Goal: Transaction & Acquisition: Purchase product/service

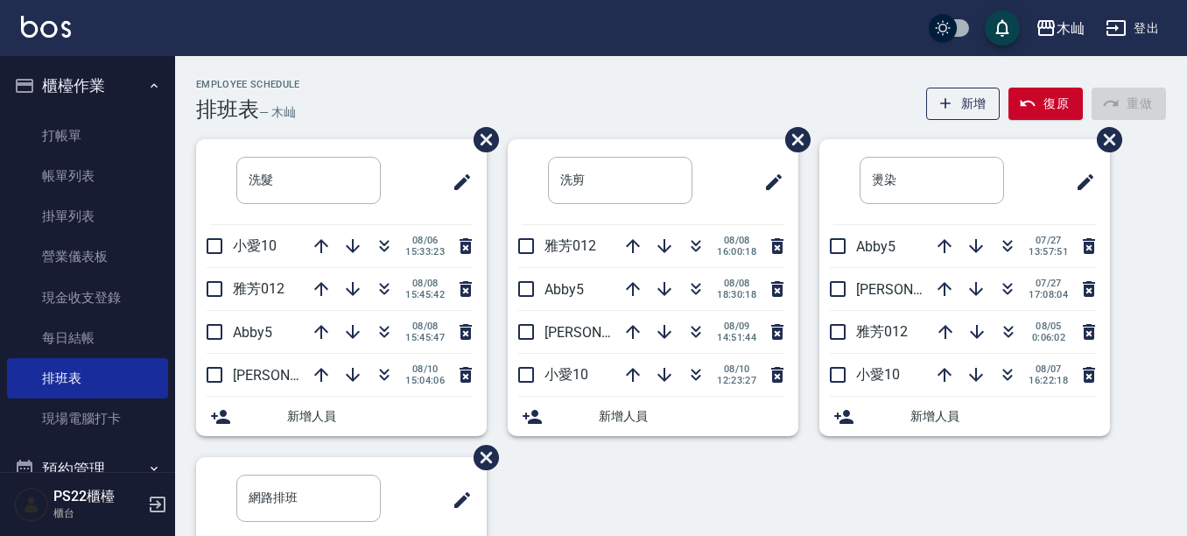
scroll to position [266, 0]
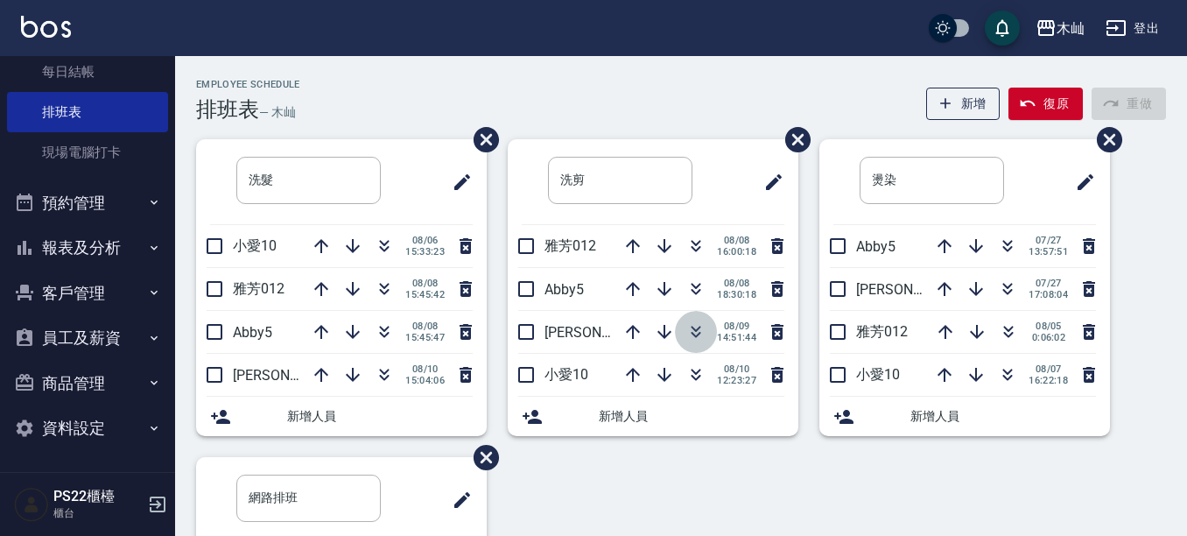
click at [704, 325] on button "button" at bounding box center [696, 332] width 42 height 42
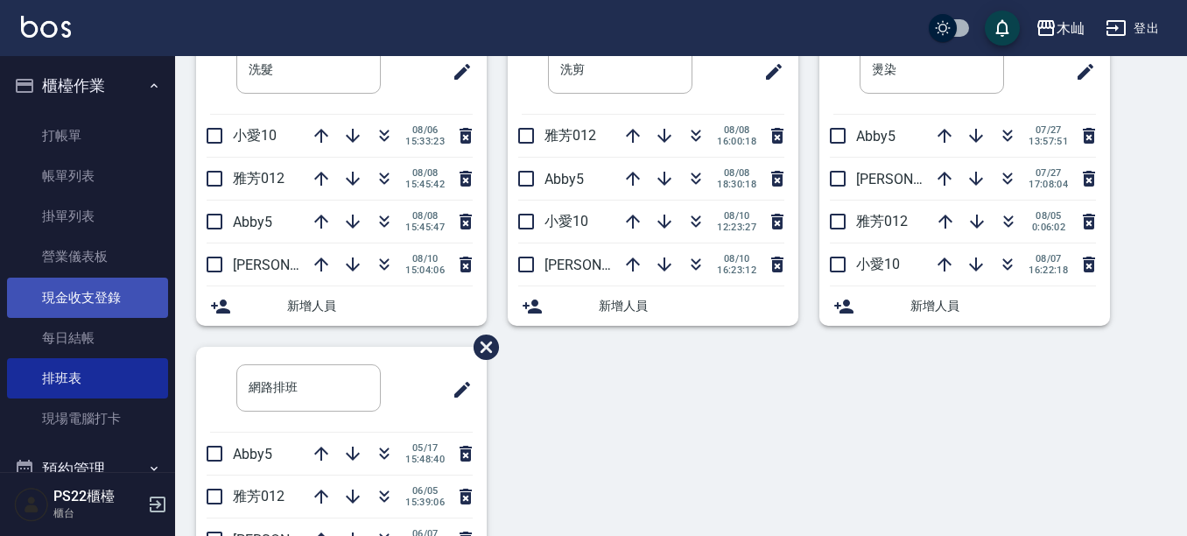
scroll to position [0, 0]
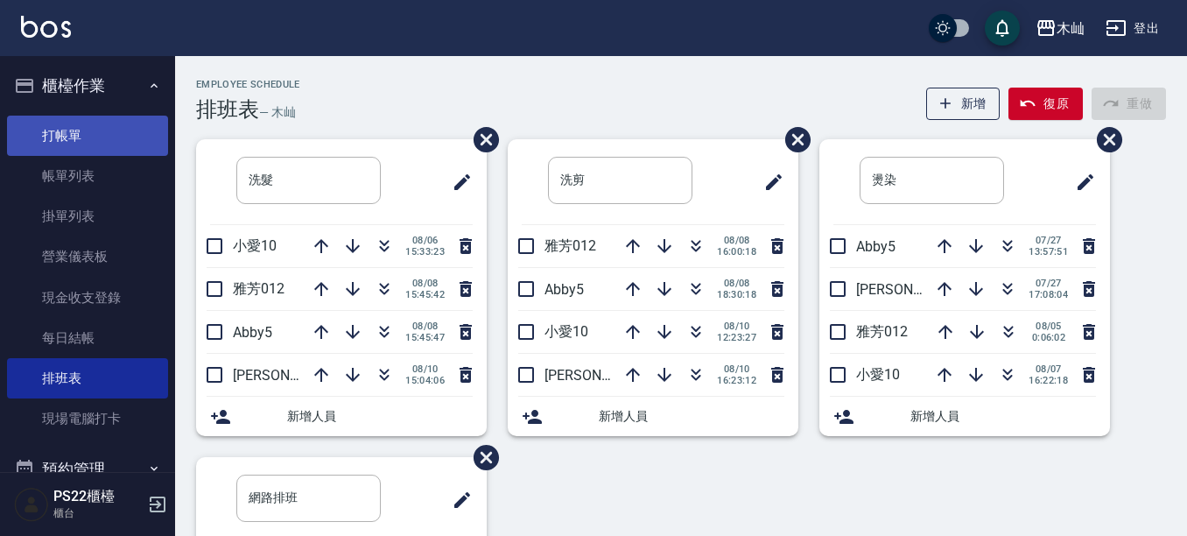
click at [138, 154] on link "打帳單" at bounding box center [87, 136] width 161 height 40
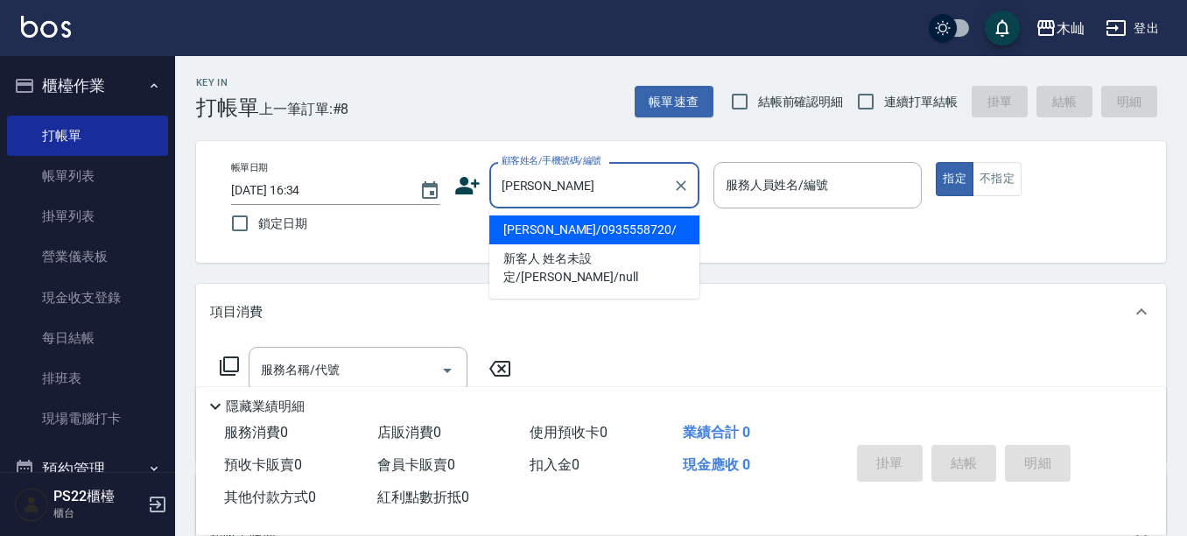
click at [571, 228] on li "[PERSON_NAME]/0935558720/" at bounding box center [594, 229] width 210 height 29
type input "[PERSON_NAME]/0935558720/"
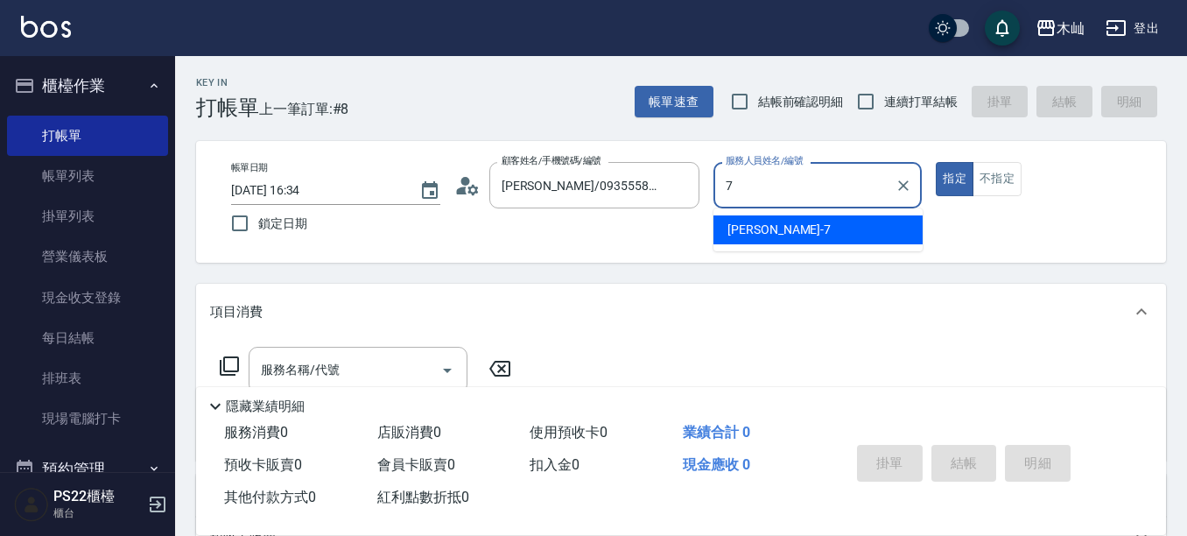
type input "[PERSON_NAME]-7"
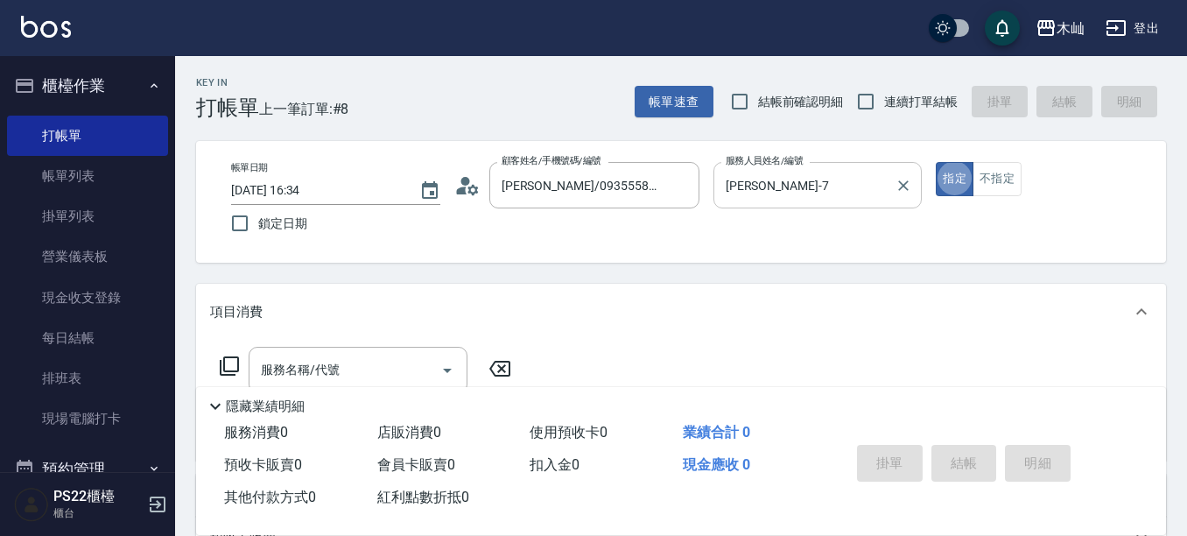
type button "true"
click at [987, 184] on button "不指定" at bounding box center [997, 179] width 49 height 34
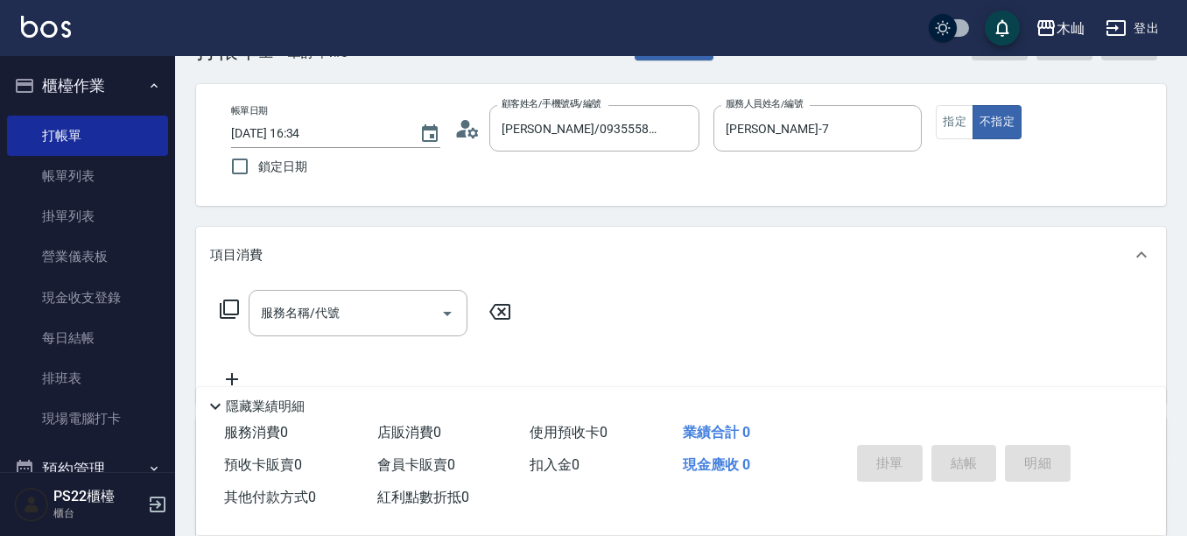
scroll to position [88, 0]
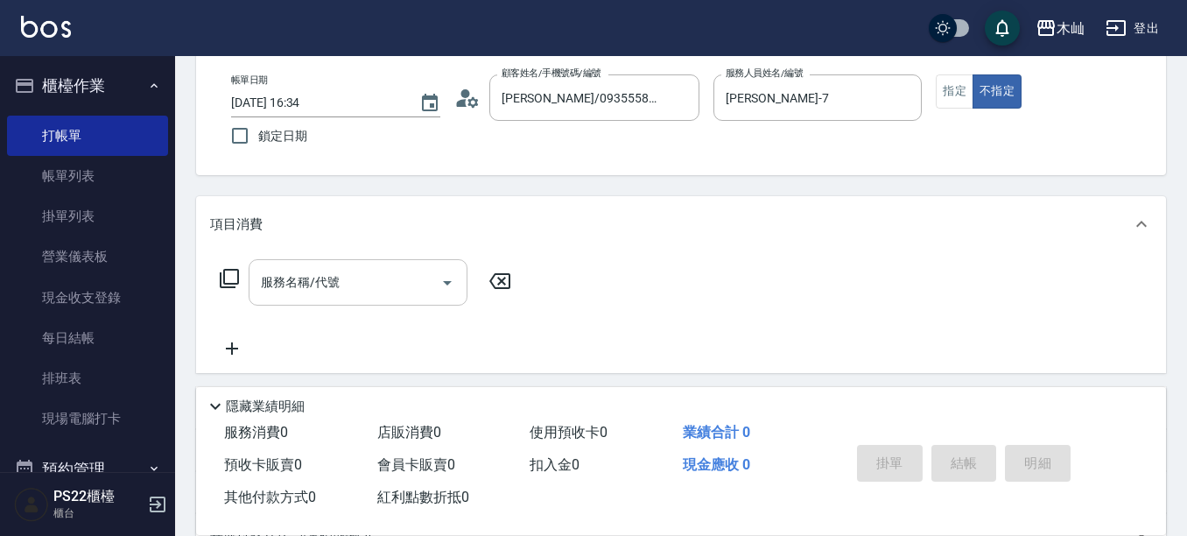
click at [395, 291] on input "服務名稱/代號" at bounding box center [345, 282] width 177 height 31
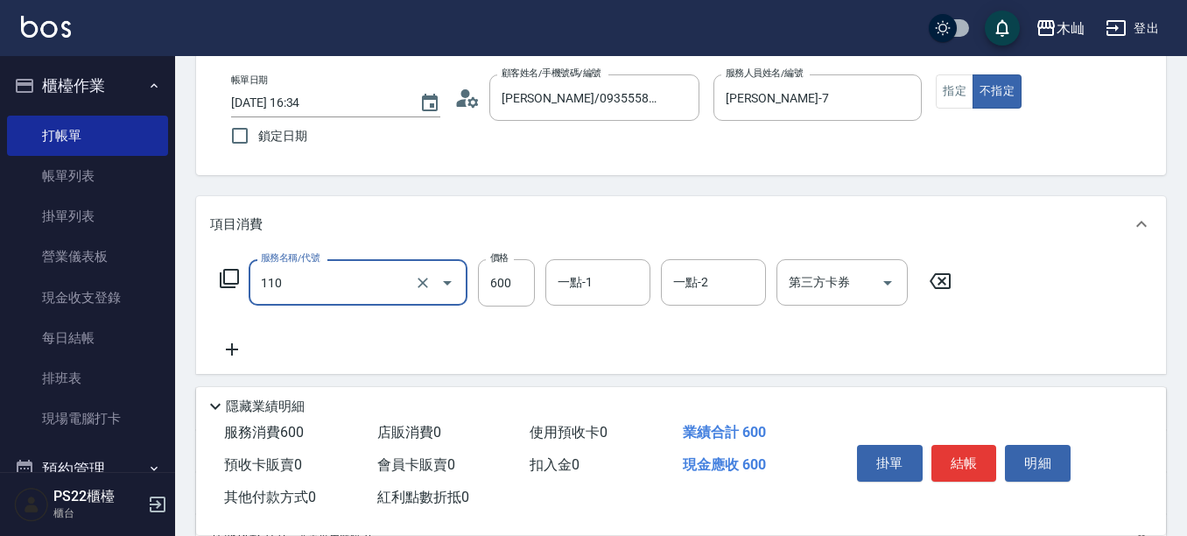
type input "精油洗+去角質(抗油)(110)"
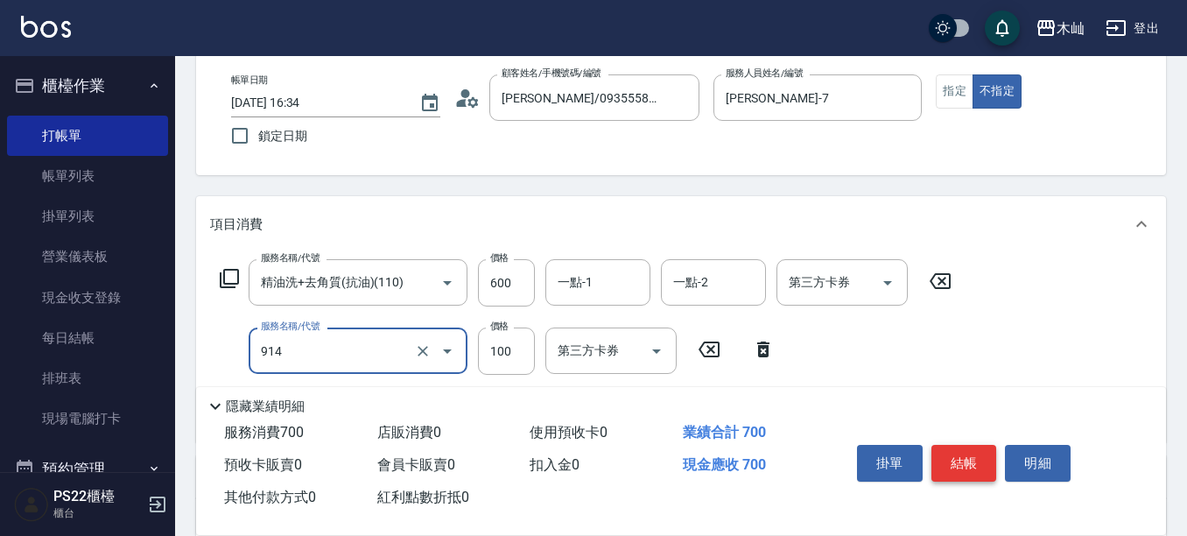
type input "瞬間護髮(914)"
click at [959, 449] on button "結帳" at bounding box center [964, 463] width 66 height 37
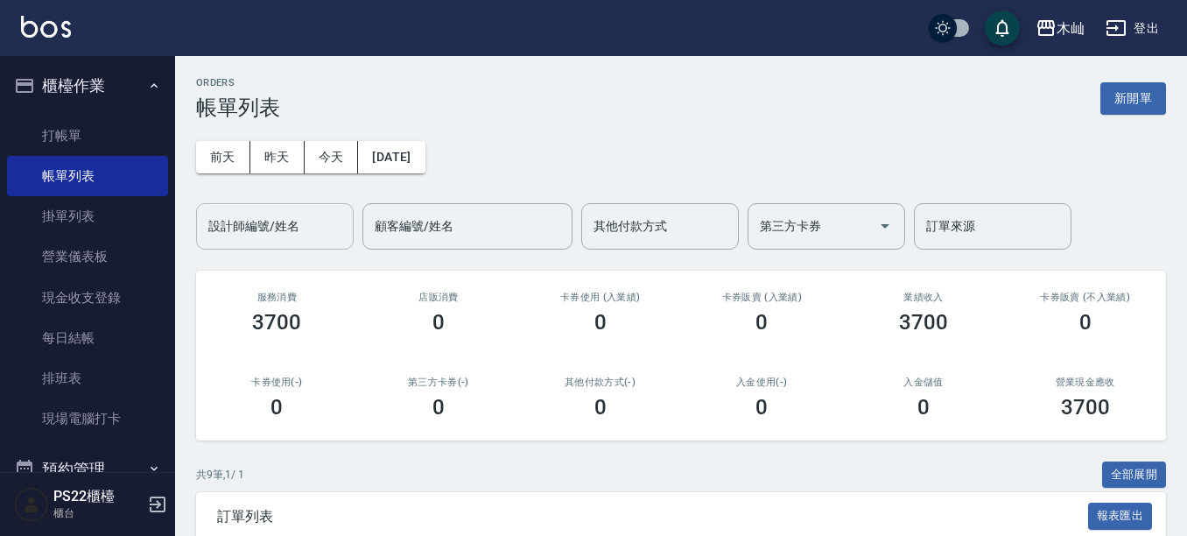
click at [252, 208] on div "設計師編號/姓名" at bounding box center [275, 226] width 158 height 46
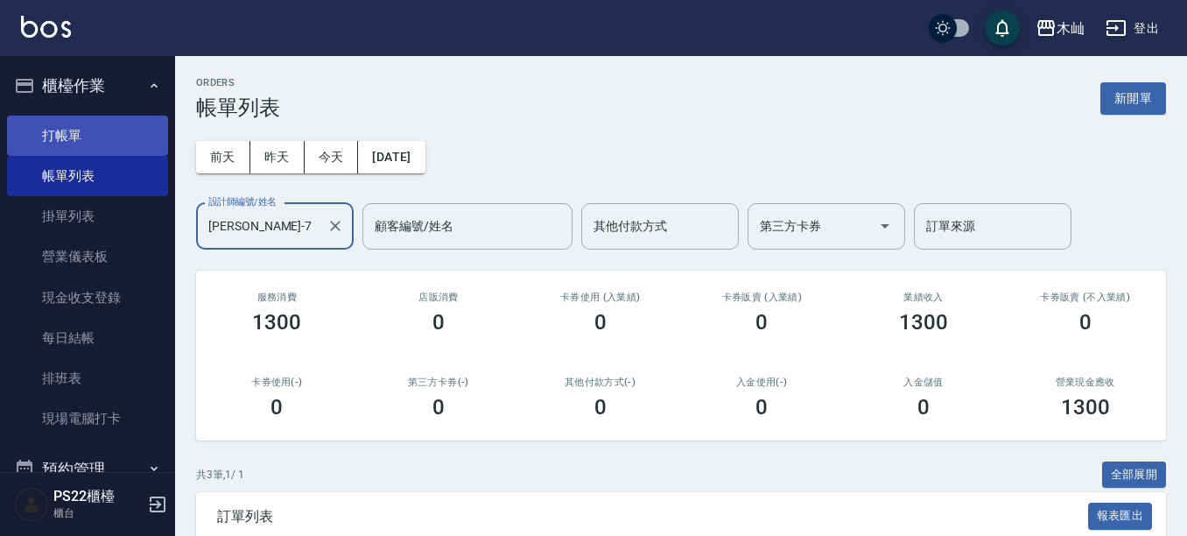
type input "[PERSON_NAME]-7"
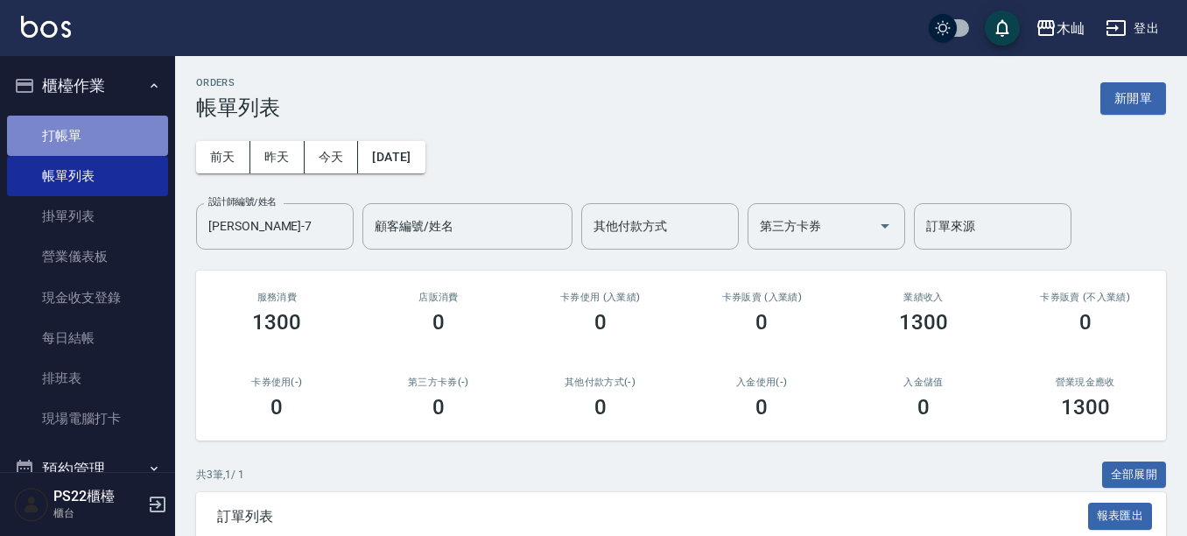
click at [102, 119] on link "打帳單" at bounding box center [87, 136] width 161 height 40
